Goal: Information Seeking & Learning: Learn about a topic

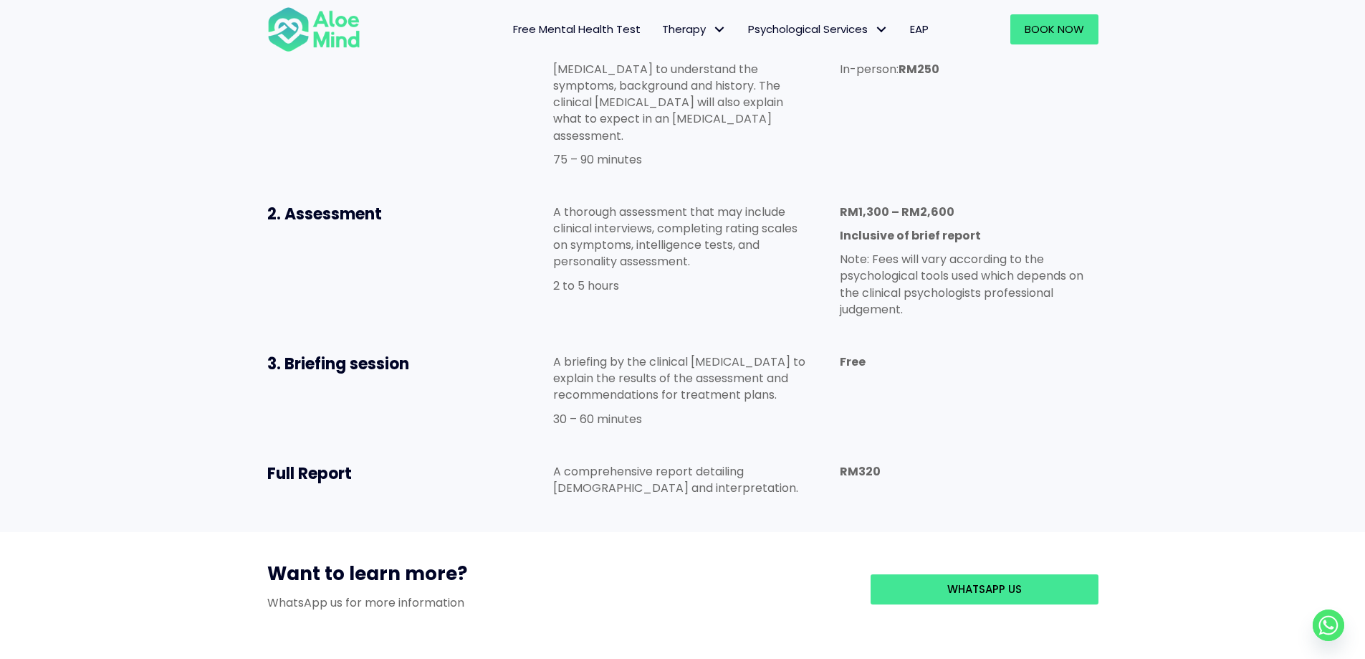
scroll to position [788, 0]
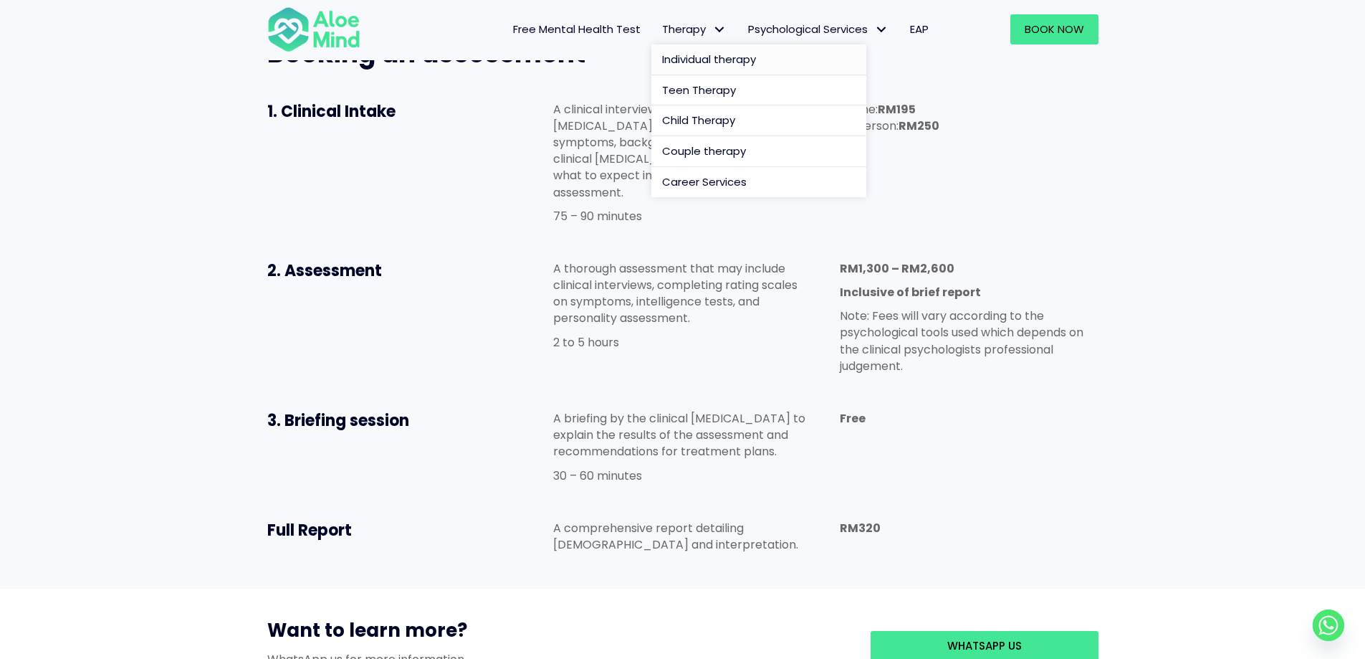
click at [716, 55] on span "Individual therapy" at bounding box center [709, 59] width 94 height 15
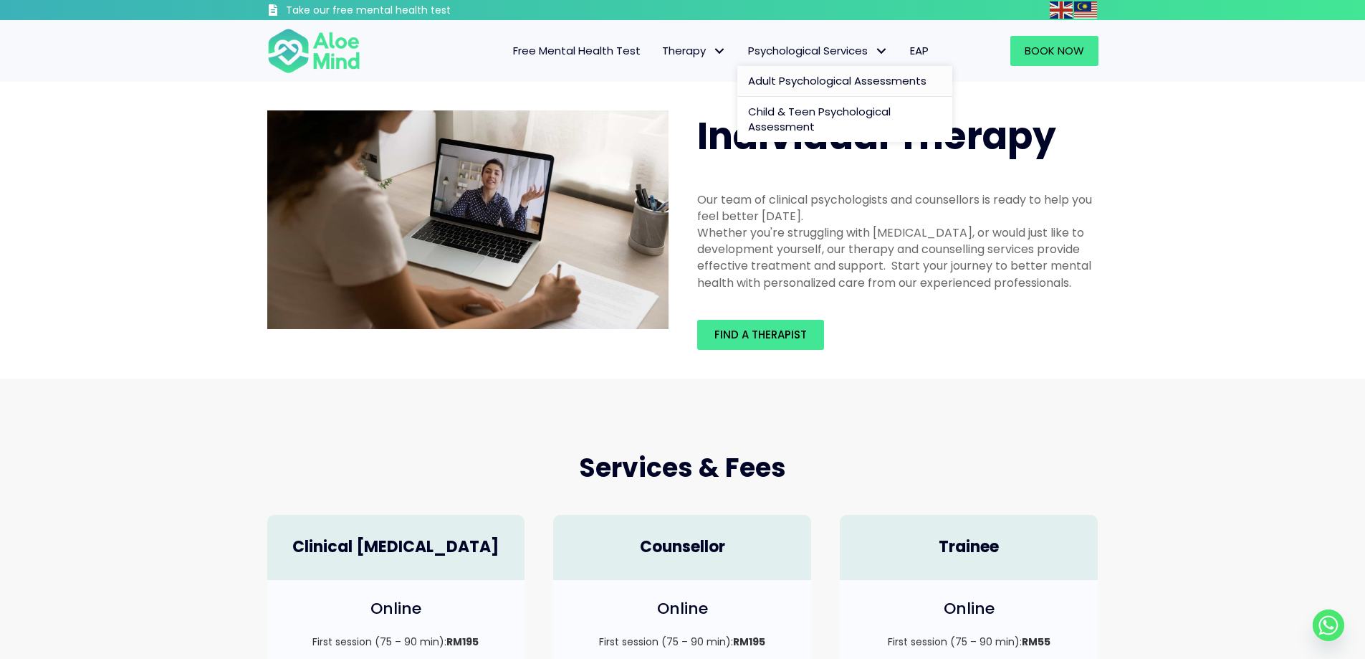
click at [844, 90] on link "Adult Psychological Assessments" at bounding box center [845, 81] width 215 height 31
